Goal: Check status: Check status

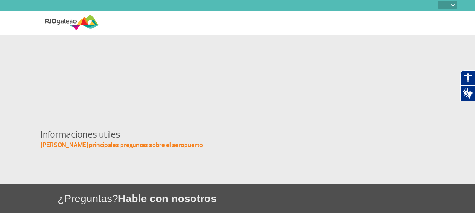
select select
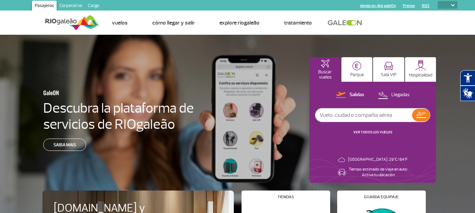
click at [344, 115] on input "text" at bounding box center [363, 115] width 97 height 13
click at [340, 119] on input "ar" at bounding box center [363, 115] width 97 height 13
type input "ar1319"
click at [426, 116] on button at bounding box center [421, 115] width 18 height 13
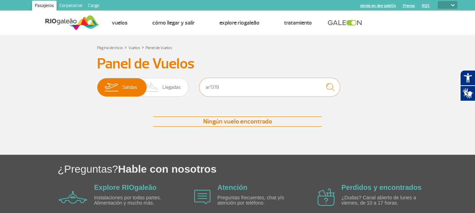
click at [217, 86] on input "ar1319" at bounding box center [269, 87] width 141 height 19
drag, startPoint x: 210, startPoint y: 88, endPoint x: 184, endPoint y: 89, distance: 26.0
click at [184, 89] on div "Salidas Llegadas ar1309" at bounding box center [237, 88] width 281 height 21
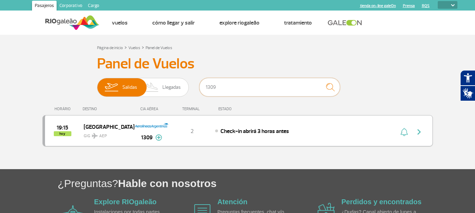
type input "1309"
click at [160, 139] on img at bounding box center [158, 138] width 7 height 6
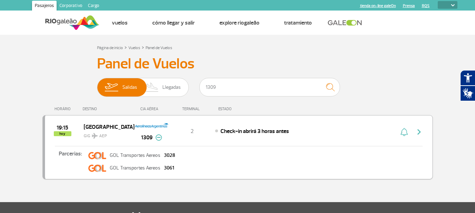
click at [421, 133] on img "button" at bounding box center [419, 132] width 8 height 8
